Goal: Complete application form: Complete application form

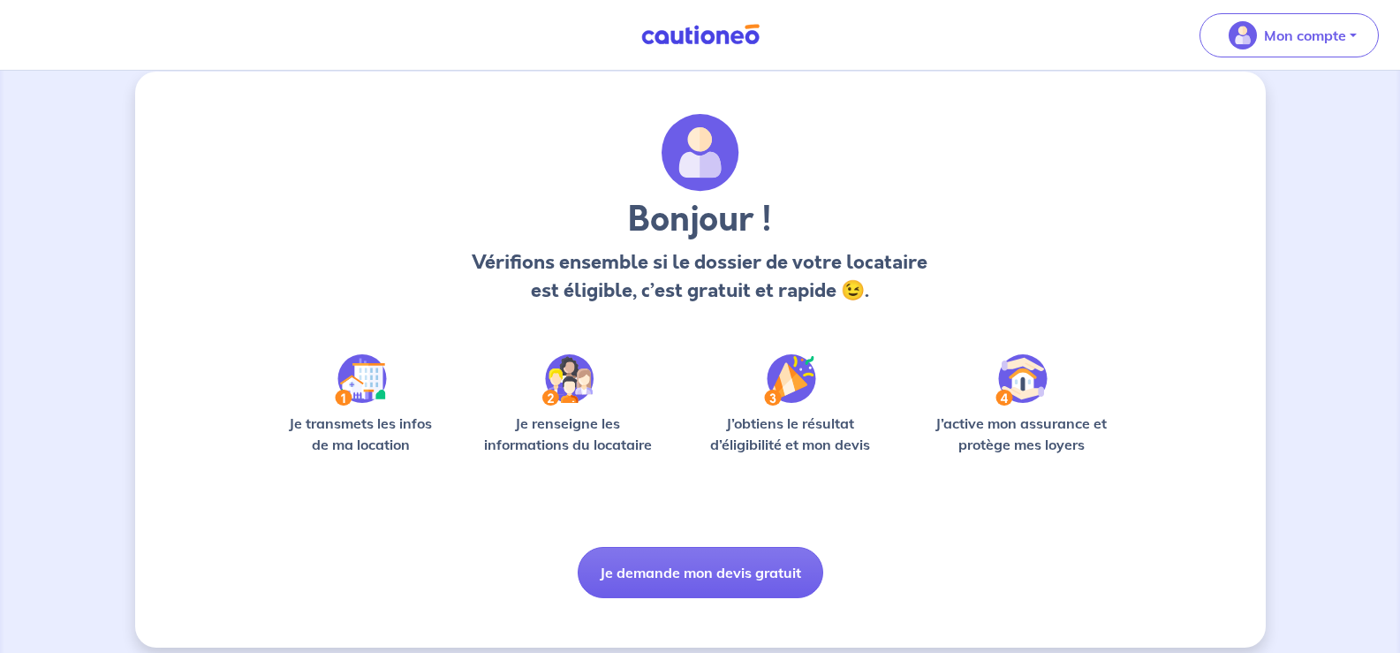
scroll to position [36, 0]
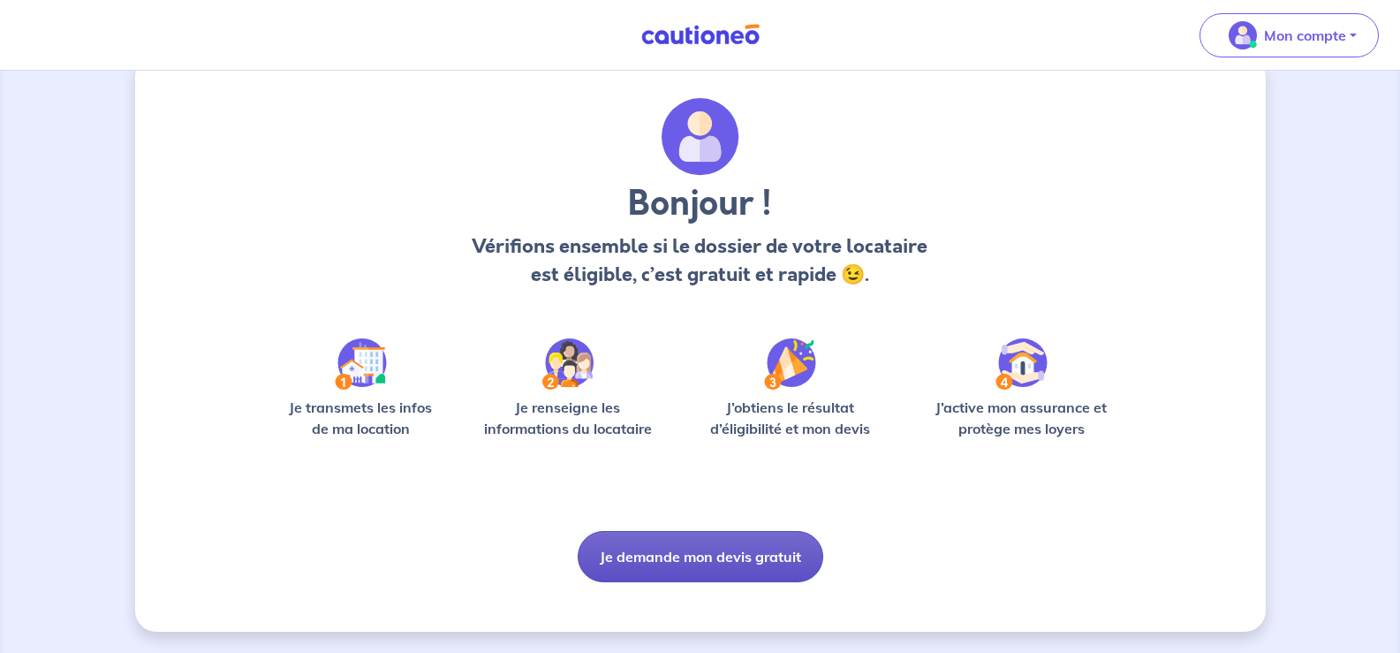
click at [707, 555] on button "Je demande mon devis gratuit" at bounding box center [701, 556] width 246 height 51
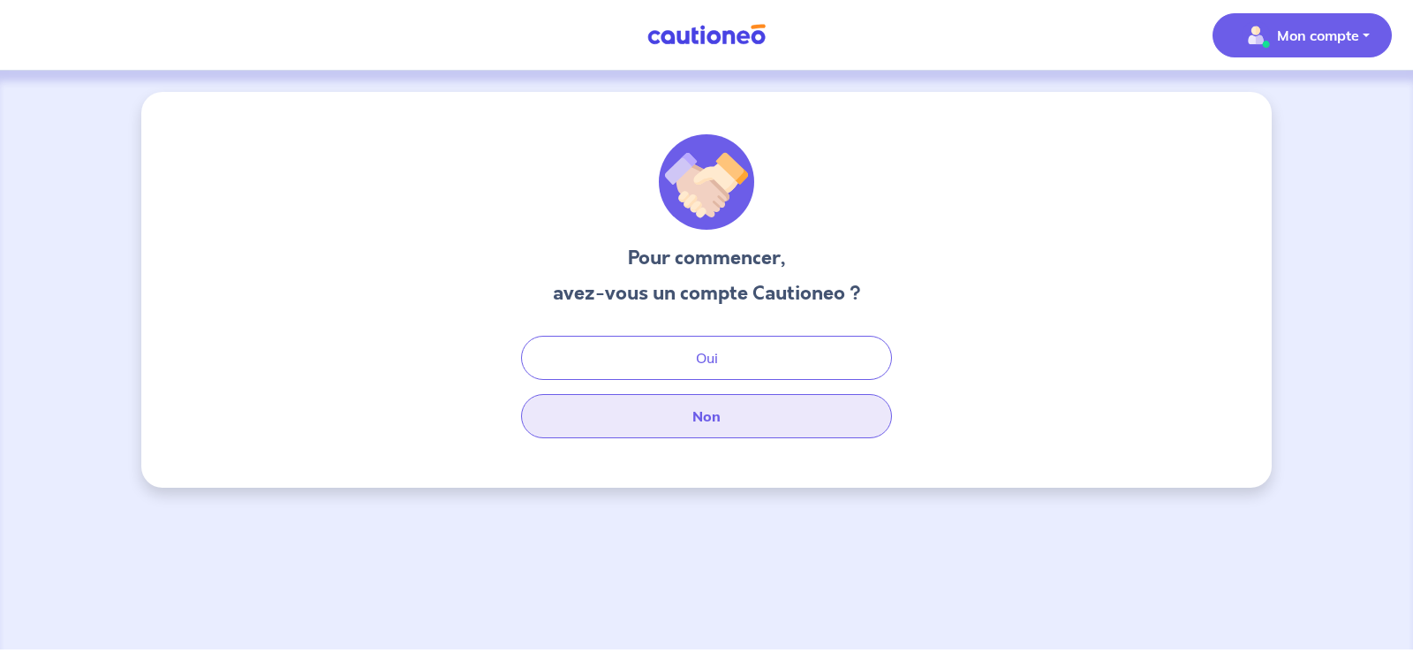
click at [721, 419] on button "Non" at bounding box center [706, 416] width 371 height 44
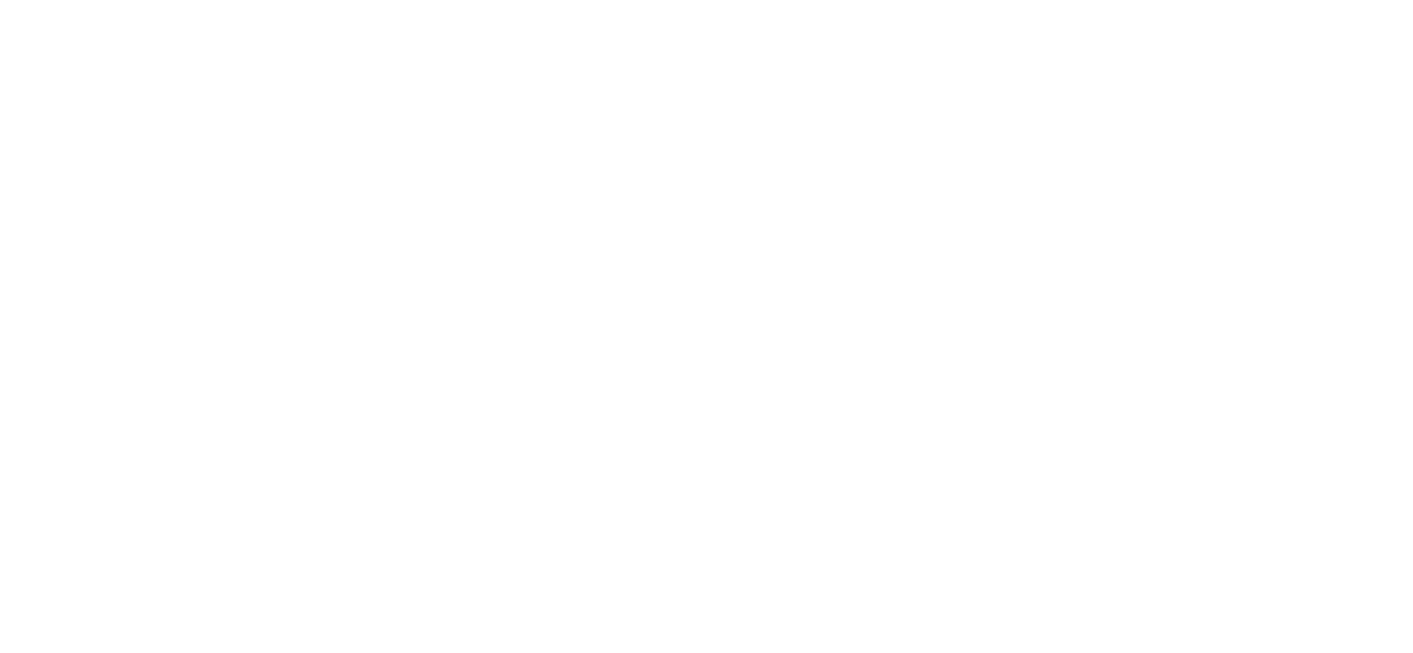
select select "FR"
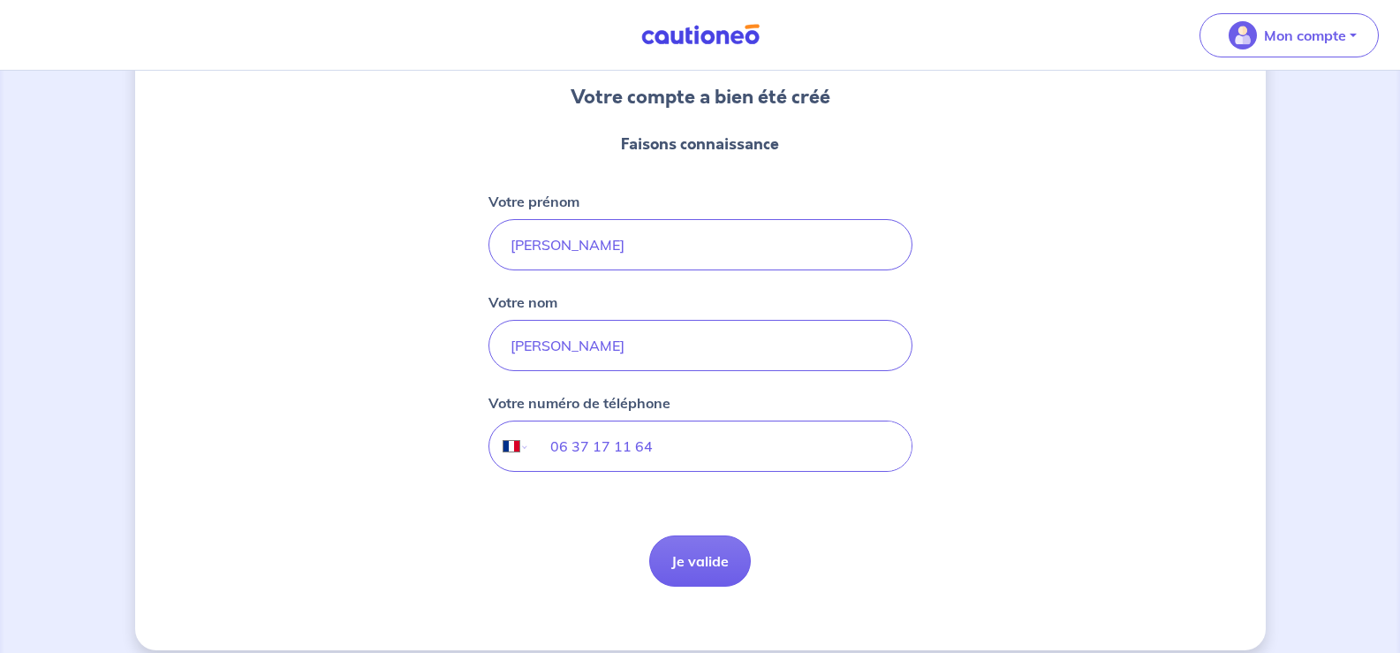
scroll to position [179, 0]
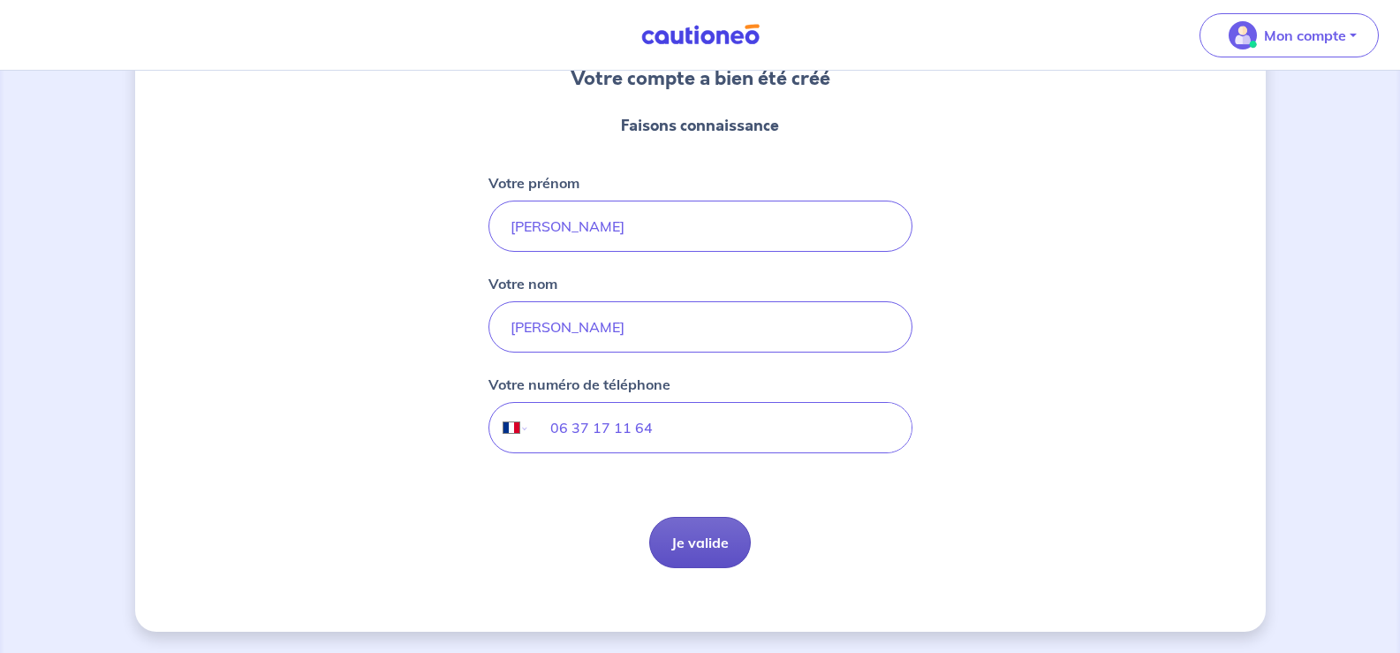
click at [690, 545] on button "Je valide" at bounding box center [700, 542] width 102 height 51
